Goal: Information Seeking & Learning: Learn about a topic

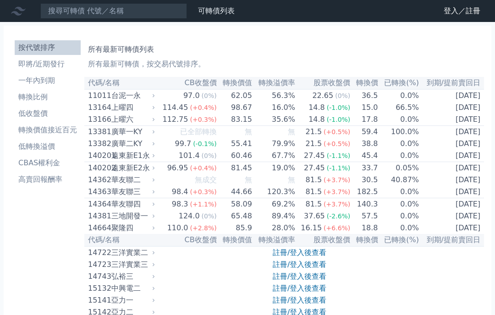
scroll to position [2582, 0]
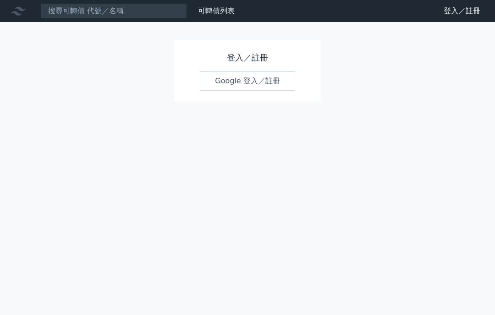
scroll to position [33, 0]
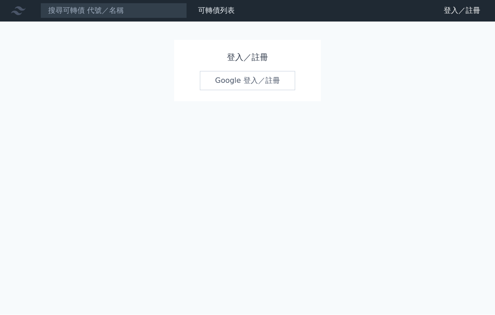
click at [231, 72] on link "Google 登入／註冊" at bounding box center [247, 81] width 95 height 19
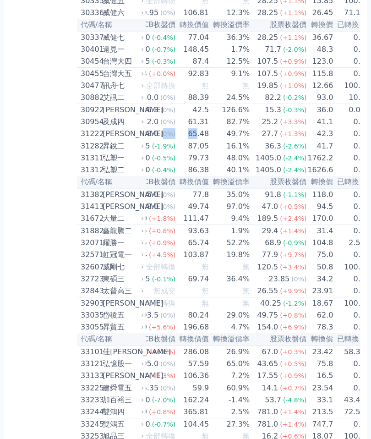
scroll to position [0, 23]
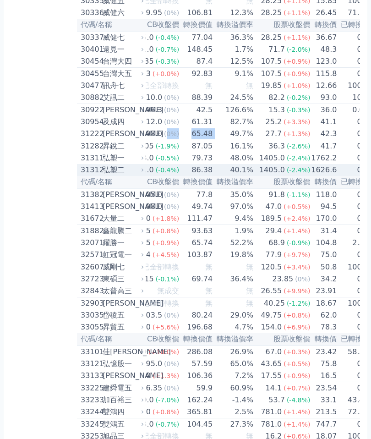
click at [156, 174] on span "(-0.4%)" at bounding box center [168, 169] width 24 height 7
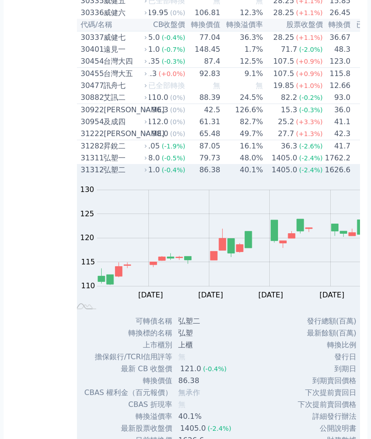
click at [129, 176] on div "弘塑二" at bounding box center [125, 170] width 42 height 11
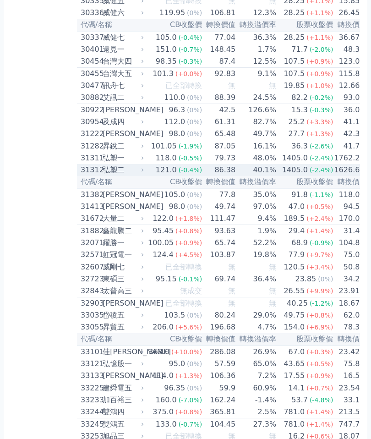
scroll to position [0, 0]
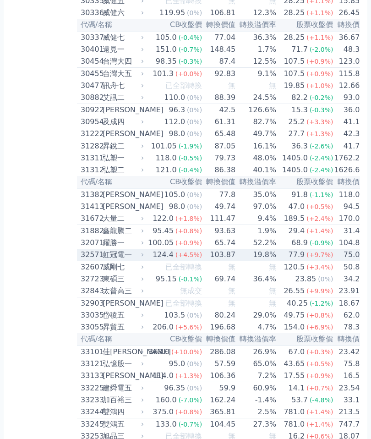
click at [100, 260] on div "32571" at bounding box center [91, 254] width 20 height 11
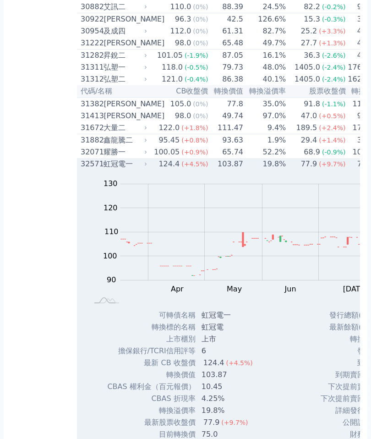
scroll to position [1407, 0]
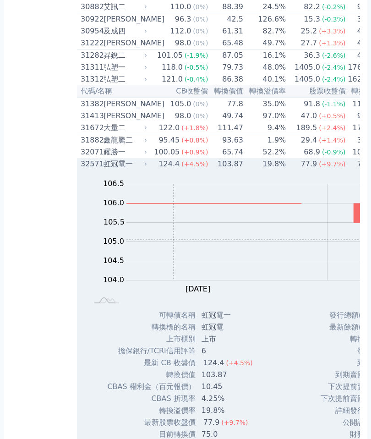
click at [98, 170] on div "32571" at bounding box center [91, 164] width 21 height 11
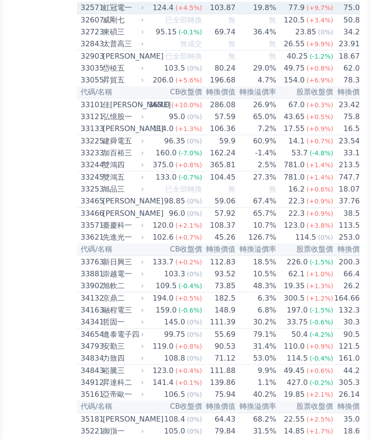
scroll to position [1563, 0]
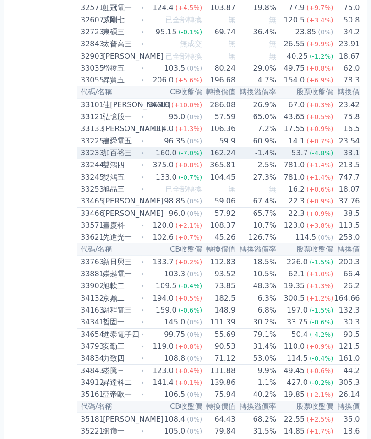
click at [103, 159] on div "加百裕三" at bounding box center [122, 153] width 39 height 11
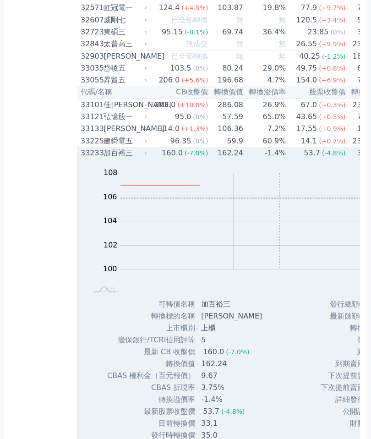
click at [103, 159] on div "33233 [PERSON_NAME]" at bounding box center [112, 153] width 62 height 11
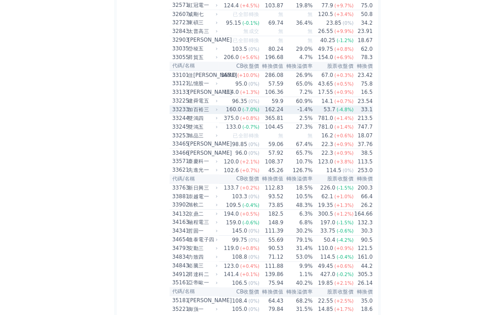
scroll to position [1625, 0]
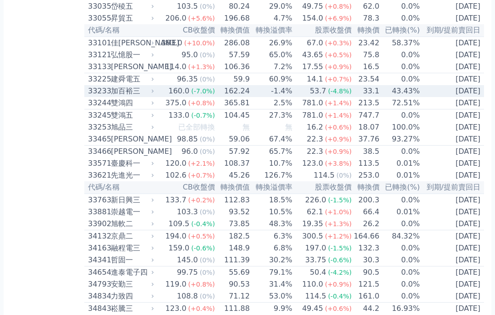
click at [99, 97] on div "33233" at bounding box center [98, 91] width 21 height 11
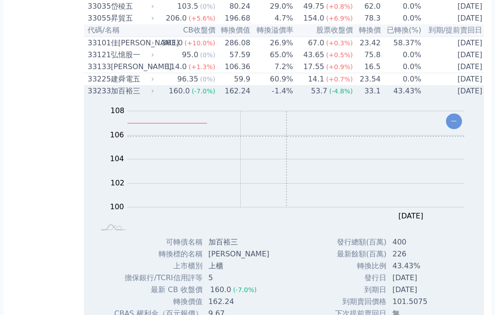
click at [93, 97] on div "33233" at bounding box center [98, 91] width 21 height 11
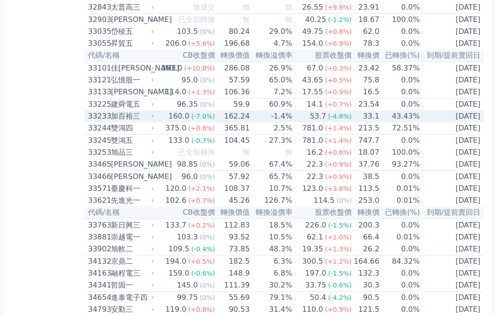
scroll to position [1599, 0]
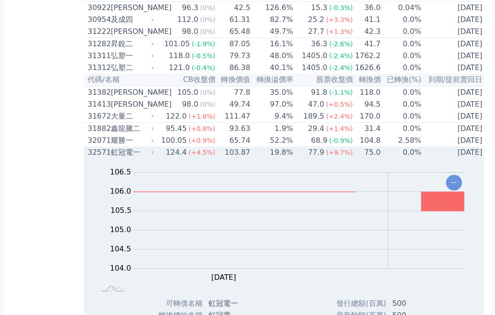
scroll to position [1449, 0]
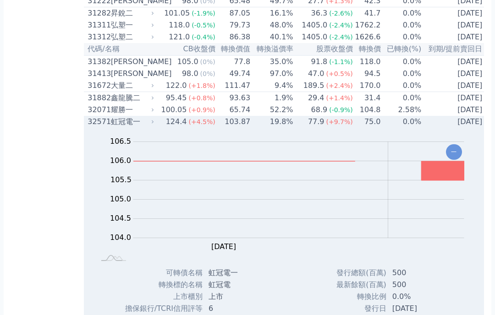
click at [117, 128] on div "虹冠電一" at bounding box center [132, 122] width 42 height 11
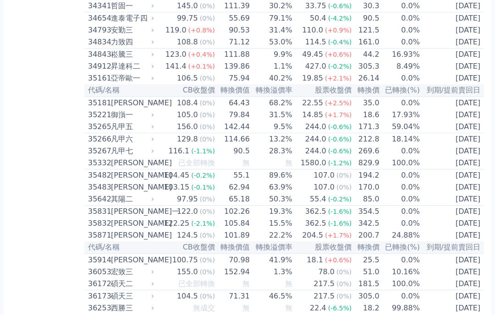
scroll to position [1887, 0]
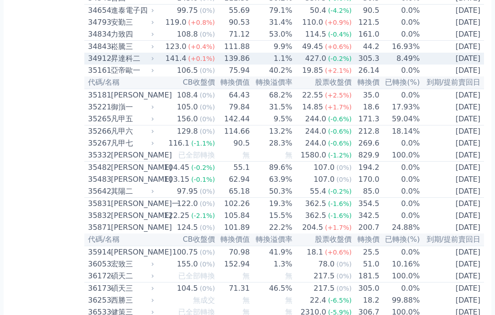
click at [94, 64] on div "34912" at bounding box center [98, 58] width 21 height 11
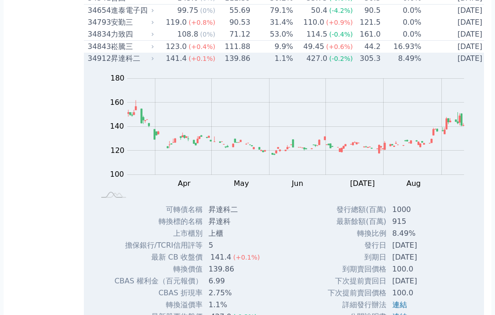
click at [102, 64] on div "34912" at bounding box center [98, 58] width 21 height 11
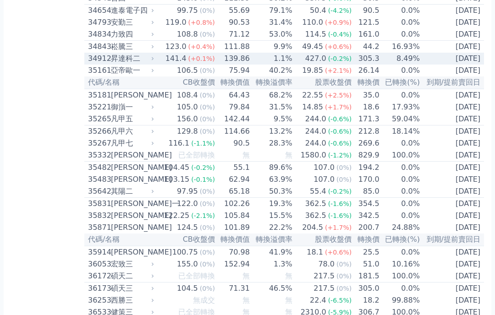
click at [94, 64] on div "34912" at bounding box center [98, 58] width 21 height 11
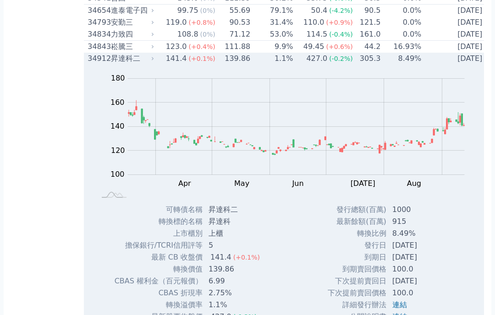
click at [94, 64] on div "34912" at bounding box center [98, 58] width 21 height 11
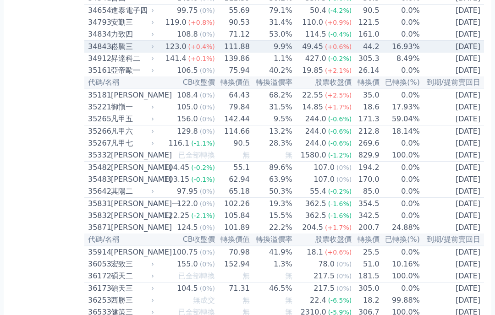
click at [113, 52] on div "崧騰三" at bounding box center [131, 46] width 41 height 11
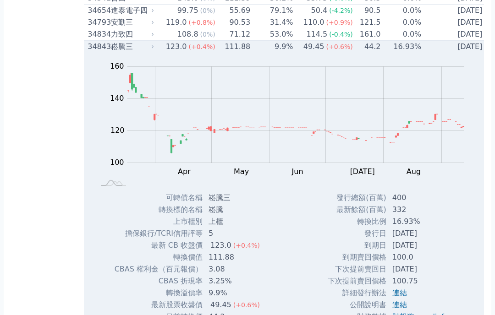
click at [96, 52] on div "34843" at bounding box center [98, 46] width 21 height 11
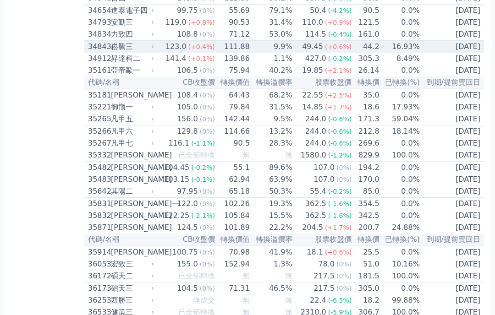
click at [90, 52] on div "34843" at bounding box center [98, 46] width 21 height 11
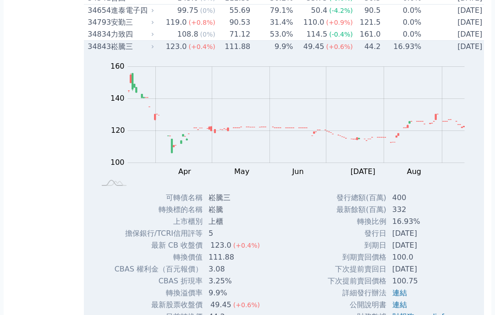
click at [97, 52] on div "34843" at bounding box center [98, 46] width 21 height 11
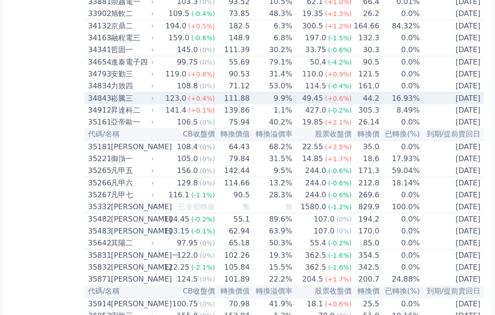
scroll to position [1824, 0]
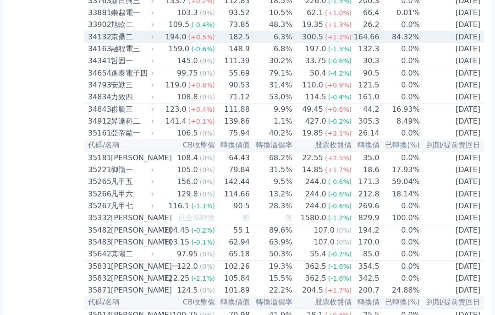
click at [96, 43] on div "34132" at bounding box center [98, 37] width 21 height 11
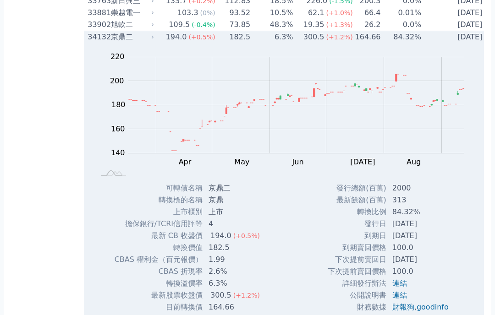
click at [88, 43] on div "34132" at bounding box center [98, 37] width 21 height 11
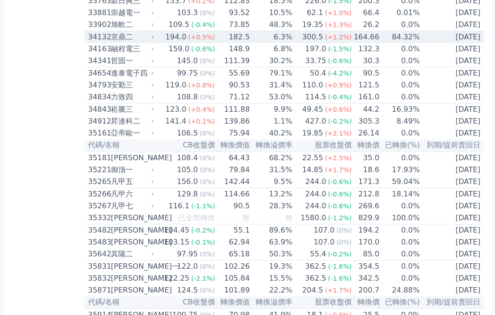
click at [89, 6] on div "33763" at bounding box center [98, 0] width 21 height 11
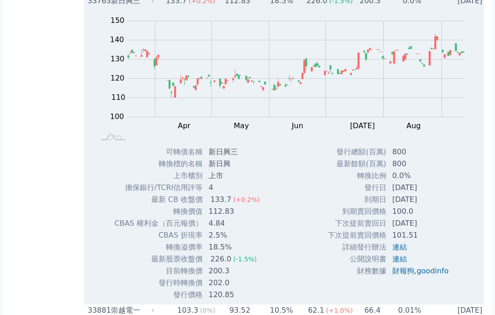
click at [91, 6] on div "33763" at bounding box center [98, 0] width 21 height 11
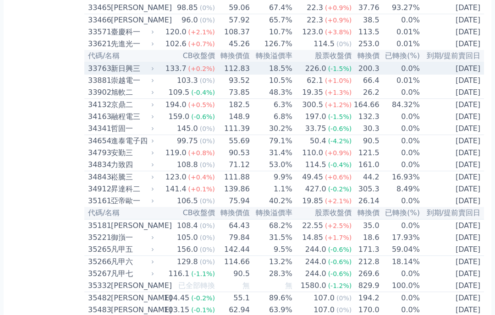
scroll to position [1753, 0]
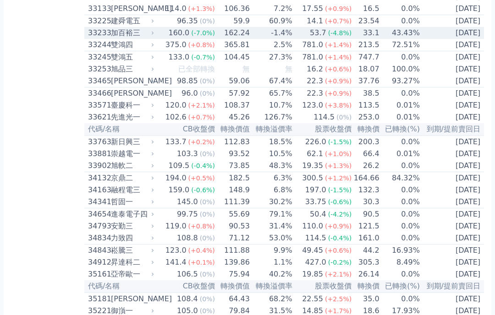
click at [99, 39] on div "33233" at bounding box center [98, 33] width 21 height 11
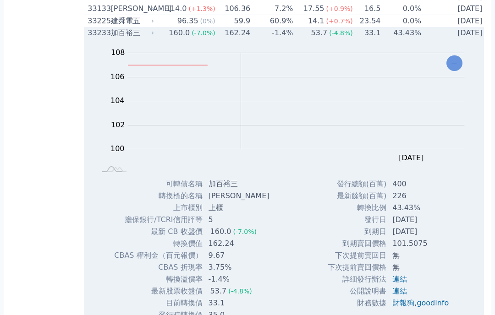
click at [94, 39] on div "33233" at bounding box center [98, 33] width 21 height 11
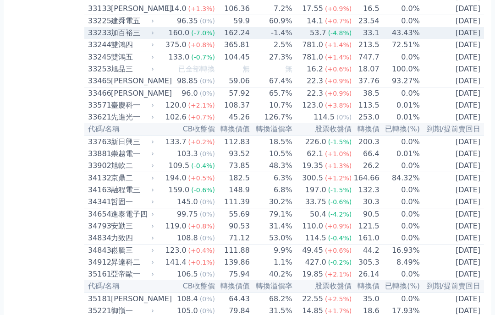
click at [100, 27] on div "33225" at bounding box center [98, 21] width 21 height 11
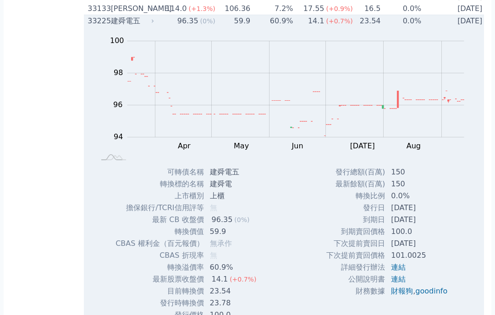
click at [94, 27] on div "33225" at bounding box center [98, 21] width 21 height 11
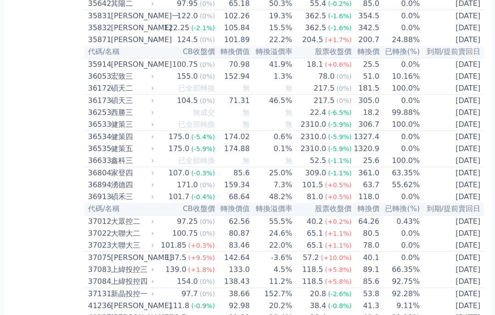
scroll to position [2076, 0]
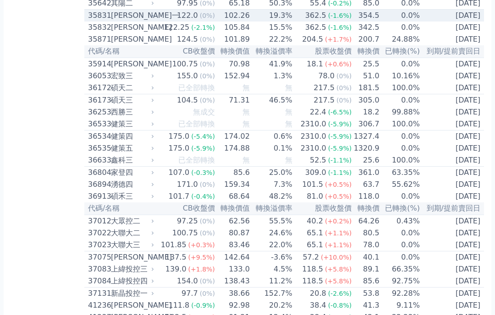
click at [111, 21] on div "[PERSON_NAME]一" at bounding box center [131, 15] width 41 height 11
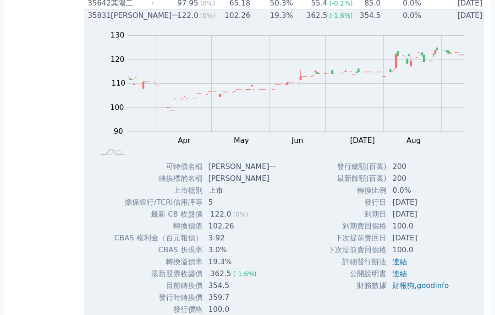
click at [94, 21] on div "35831" at bounding box center [98, 15] width 21 height 11
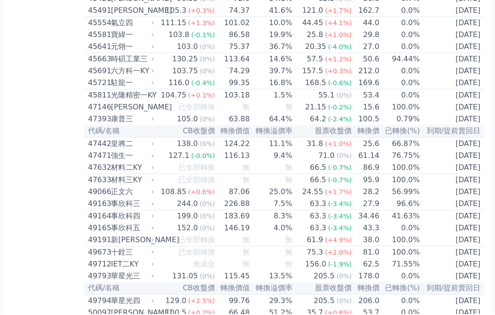
scroll to position [2625, 0]
click at [106, 88] on div "45721" at bounding box center [98, 82] width 21 height 11
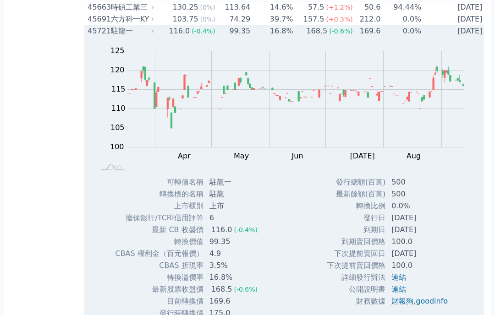
scroll to position [2677, 0]
click at [114, 36] on div "駐龍一" at bounding box center [132, 30] width 42 height 11
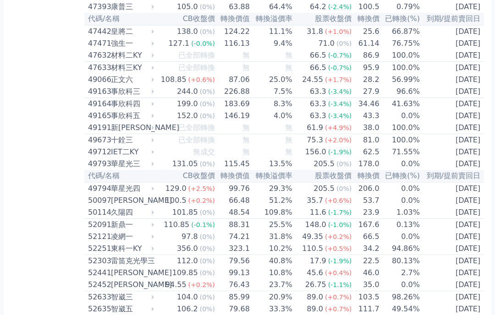
scroll to position [2737, 0]
click at [99, 61] on div "47632" at bounding box center [98, 55] width 21 height 11
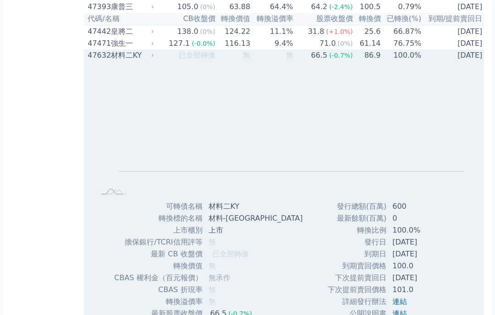
click at [107, 61] on div "47632" at bounding box center [98, 55] width 21 height 11
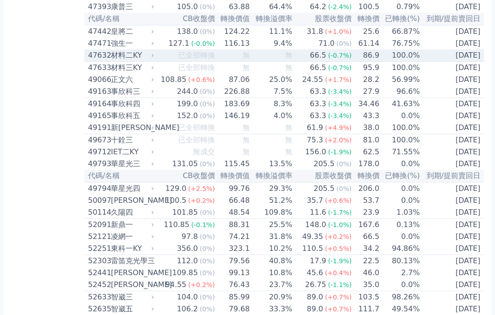
click at [99, 49] on div "47471" at bounding box center [98, 43] width 21 height 11
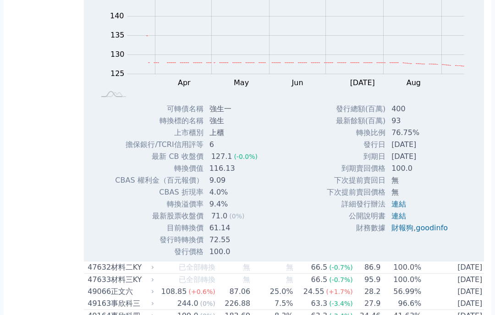
scroll to position [2823, 0]
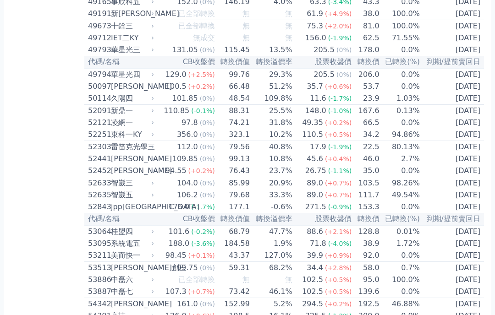
scroll to position [2851, 0]
click at [97, 7] on div "49165" at bounding box center [98, 1] width 21 height 11
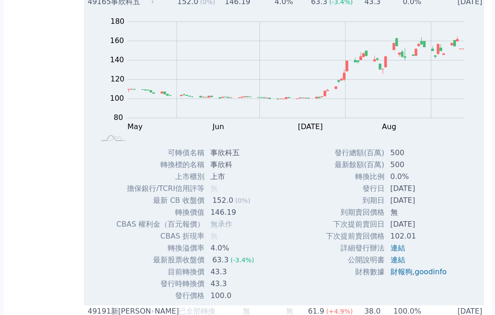
click at [105, 7] on div "49165" at bounding box center [98, 1] width 21 height 11
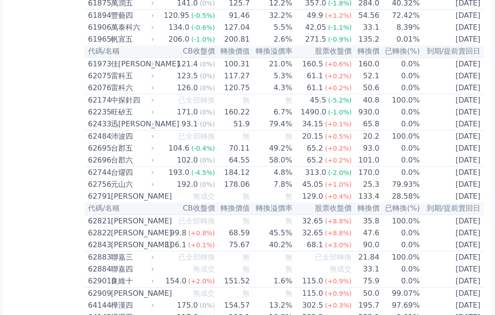
scroll to position [3490, 0]
